Goal: Task Accomplishment & Management: Manage account settings

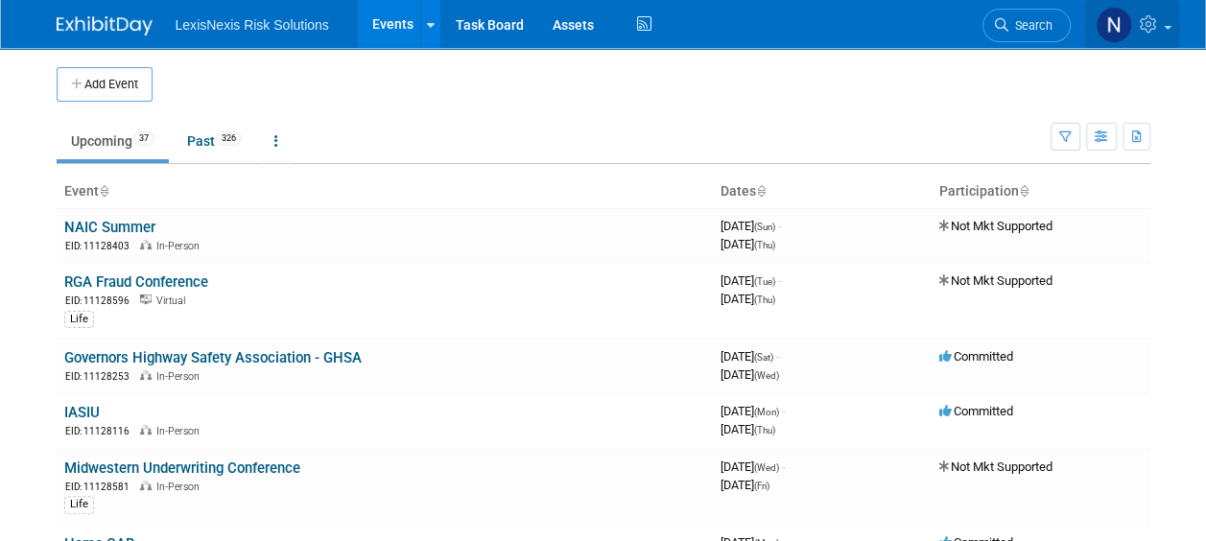
click at [1150, 25] on icon at bounding box center [1151, 23] width 22 height 17
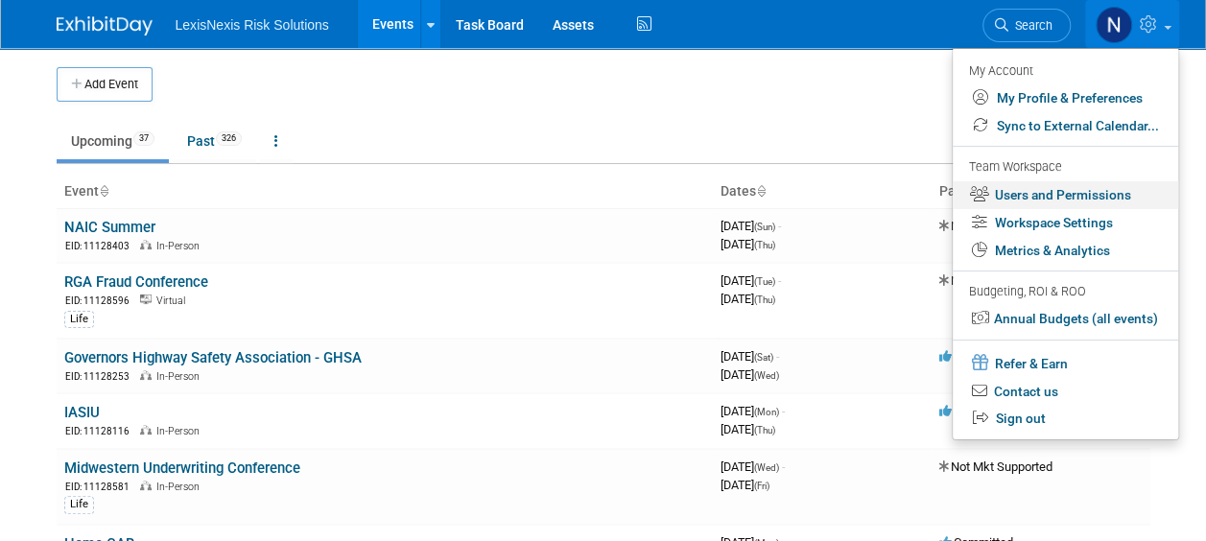
click at [1090, 192] on link "Users and Permissions" at bounding box center [1066, 195] width 226 height 28
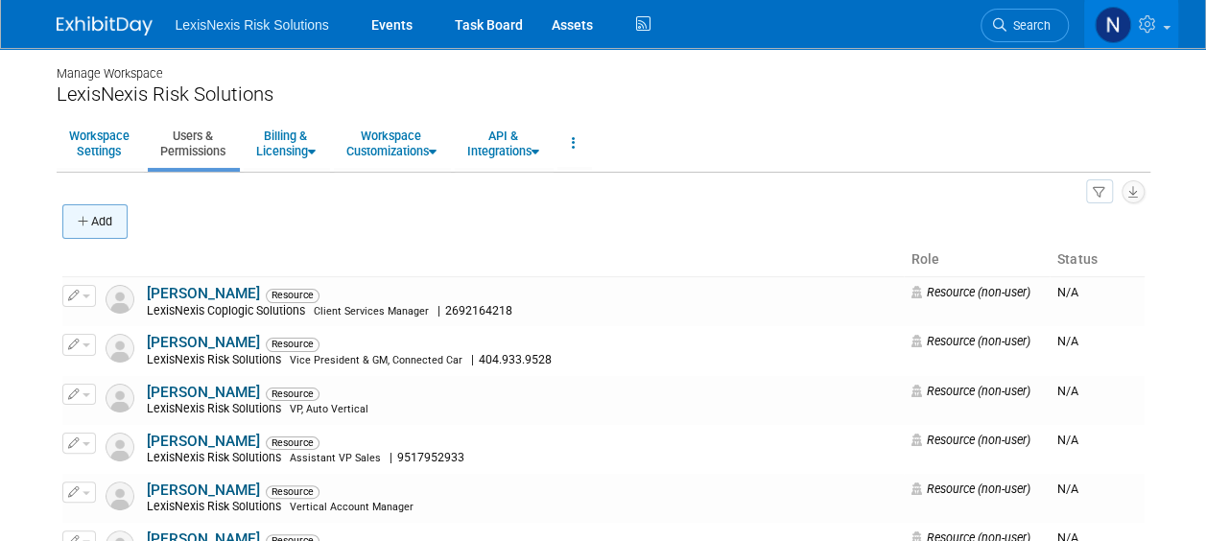
click at [101, 217] on button "Add" at bounding box center [94, 221] width 65 height 35
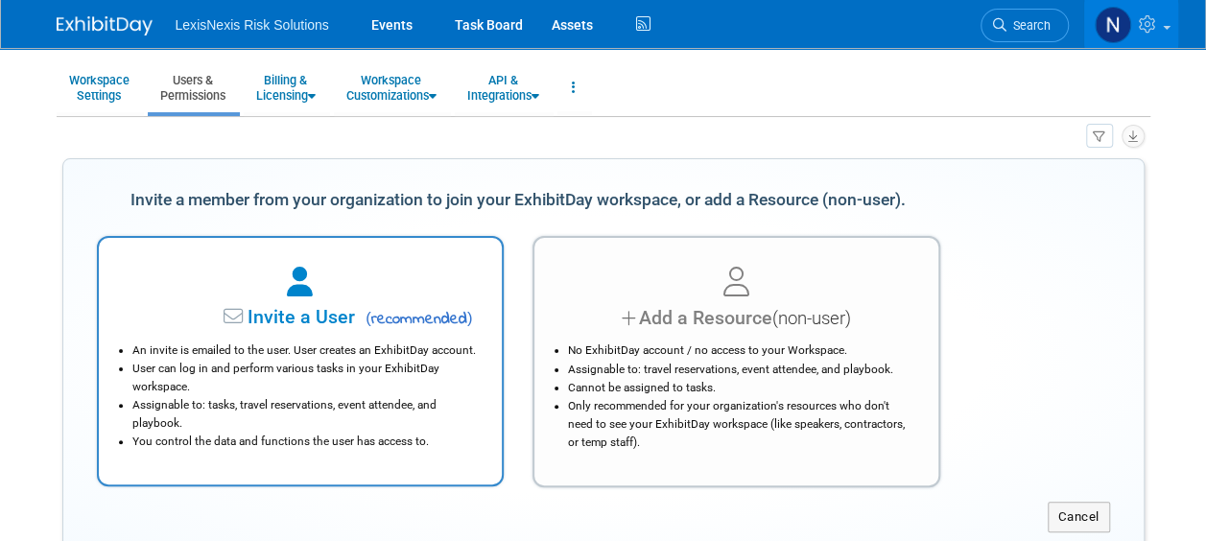
scroll to position [96, 0]
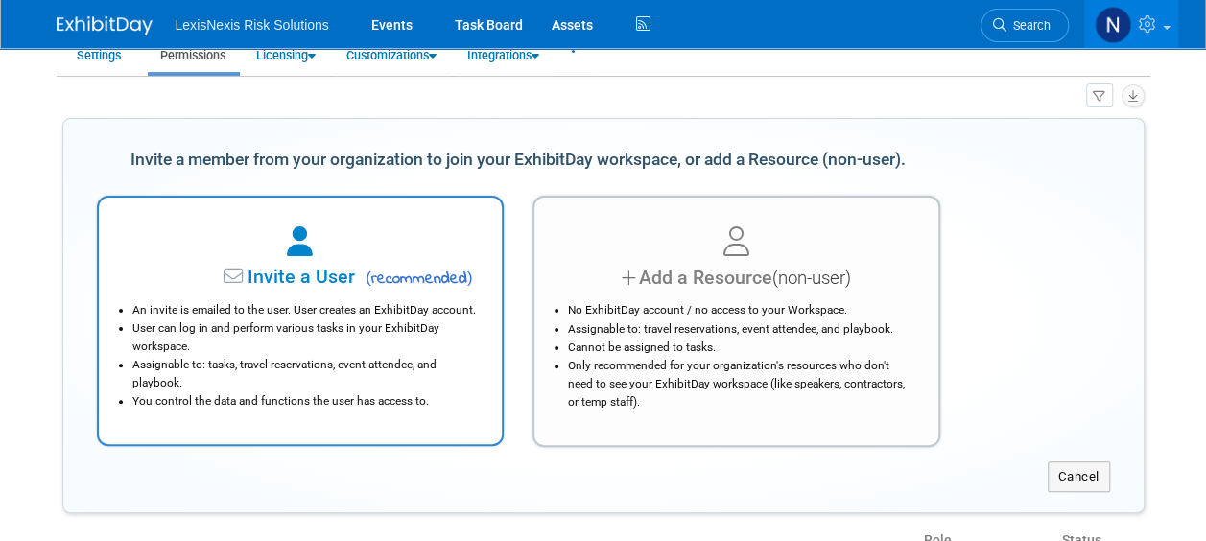
click at [365, 293] on div "An invite is emailed to the user. User creates an ExhibitDay account. User can …" at bounding box center [301, 351] width 356 height 119
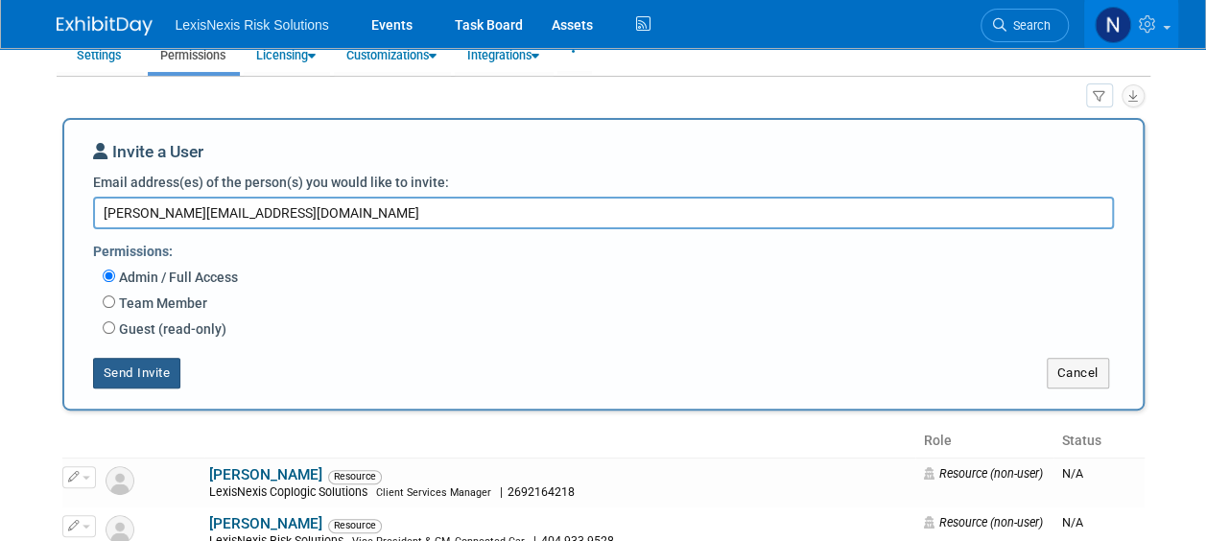
type textarea "nicole.zona@lexisnexisrisk.com"
click at [147, 372] on button "Send Invite" at bounding box center [137, 373] width 88 height 31
